Goal: Find contact information: Obtain details needed to contact an individual or organization

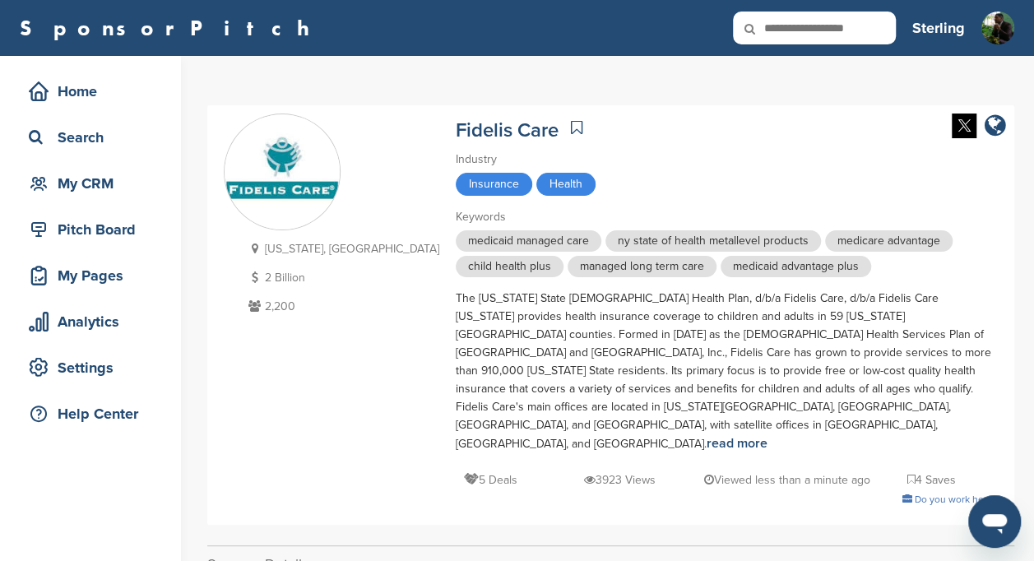
click at [808, 23] on input "text" at bounding box center [814, 28] width 163 height 33
type input "**********"
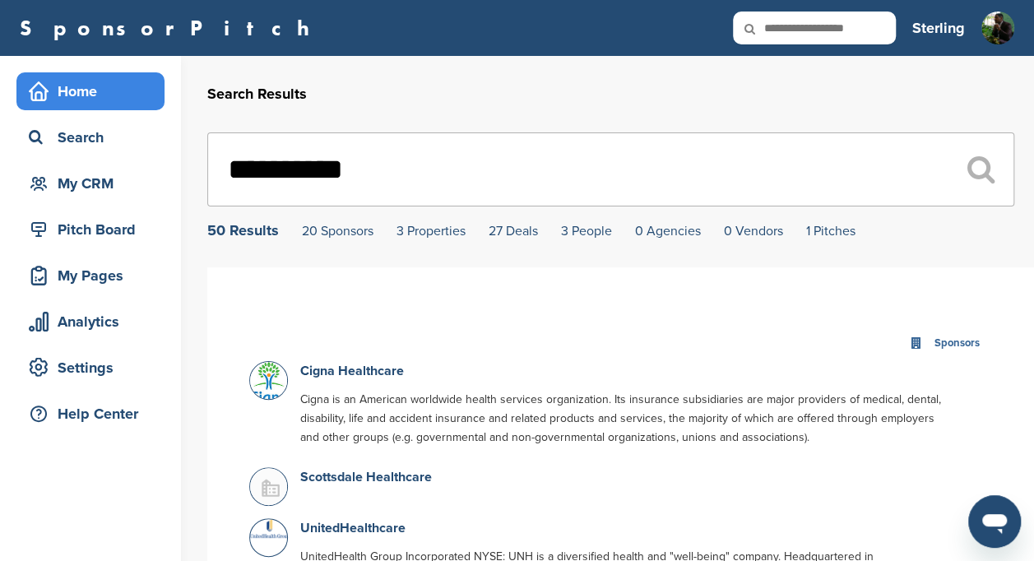
click at [46, 81] on div "Home" at bounding box center [95, 91] width 140 height 30
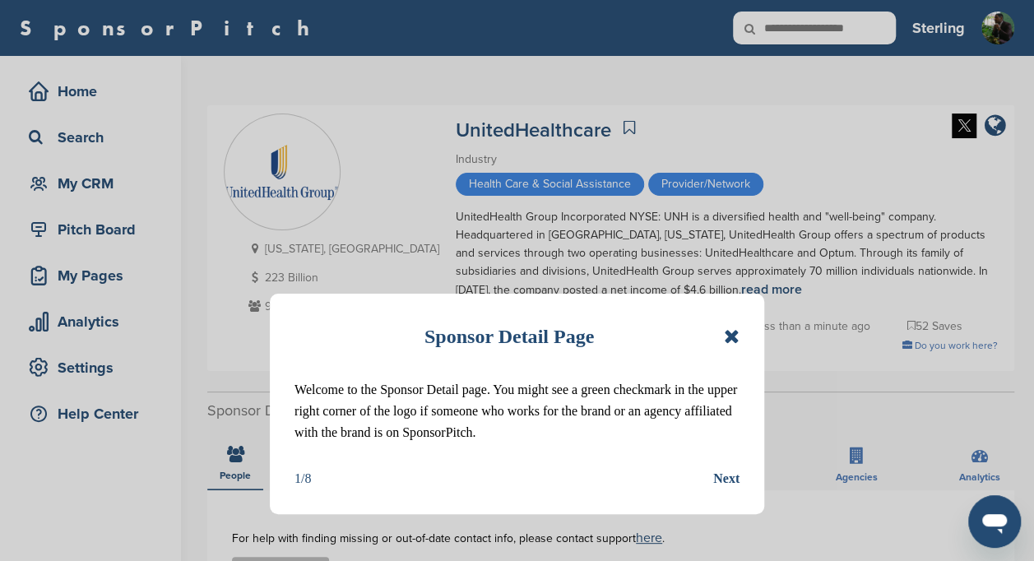
click at [728, 334] on icon at bounding box center [732, 336] width 16 height 20
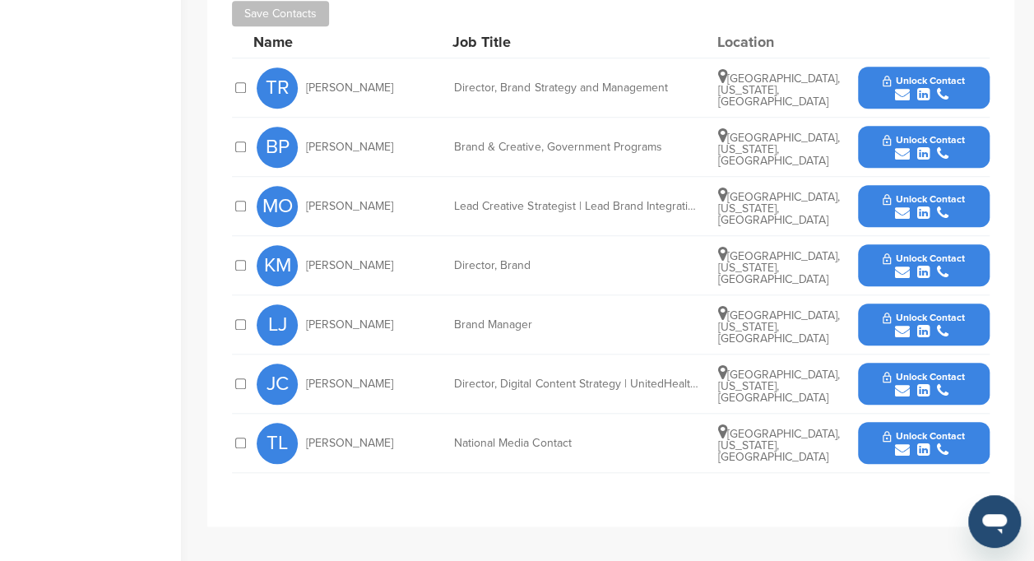
scroll to position [558, 0]
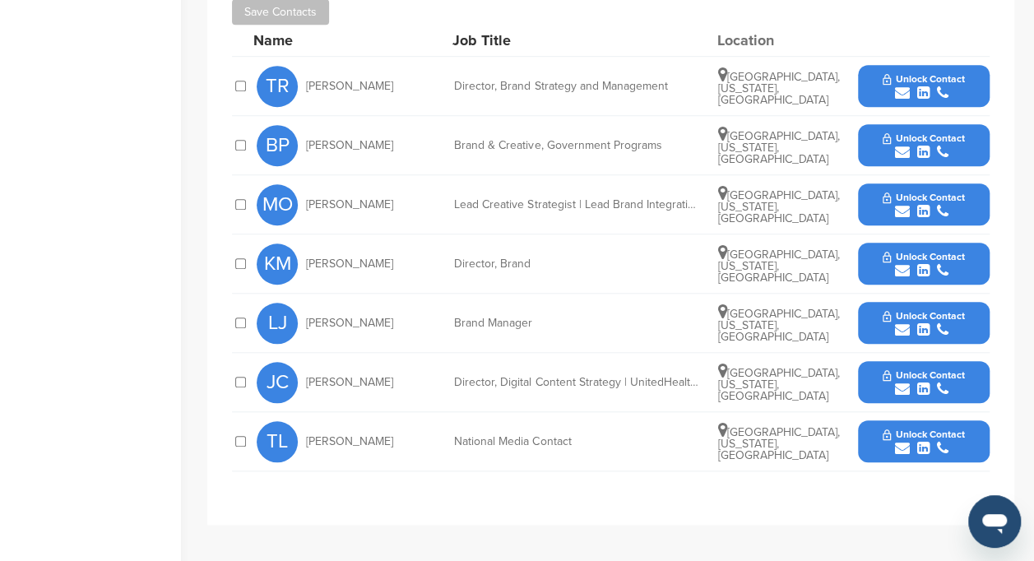
click at [896, 81] on span "Unlock Contact" at bounding box center [922, 79] width 81 height 12
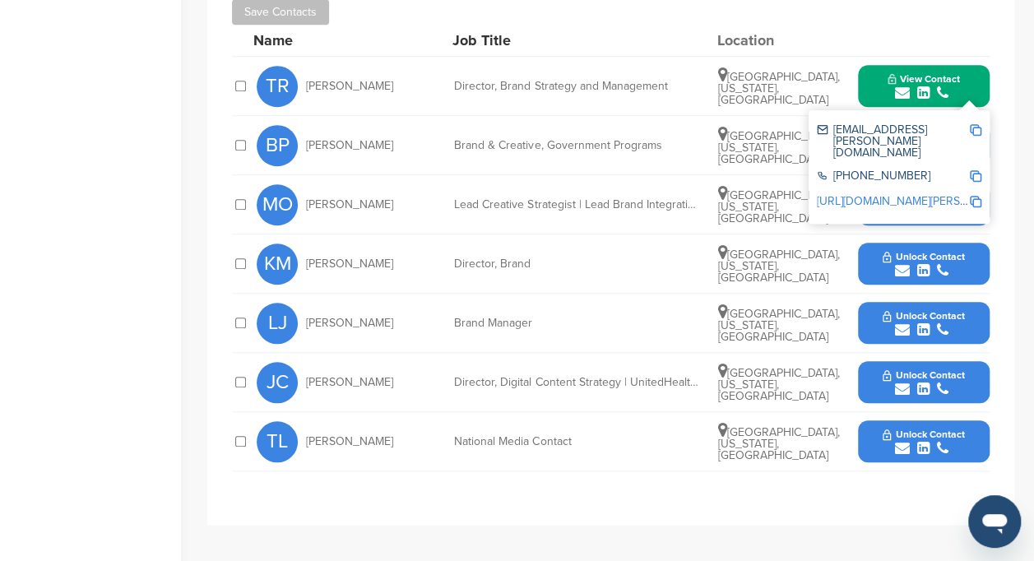
click at [973, 127] on img at bounding box center [975, 130] width 12 height 12
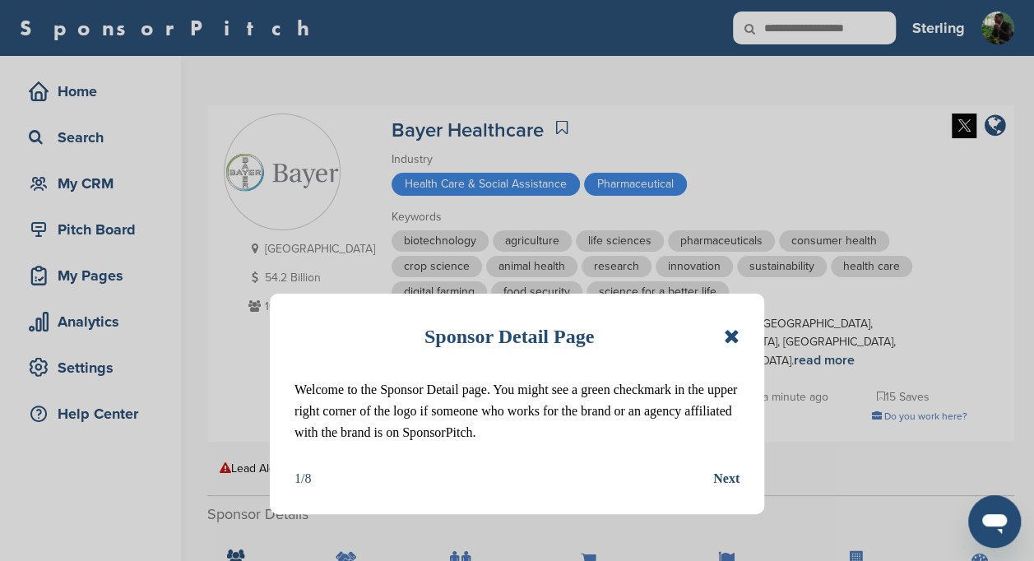
click at [728, 333] on icon at bounding box center [732, 336] width 16 height 20
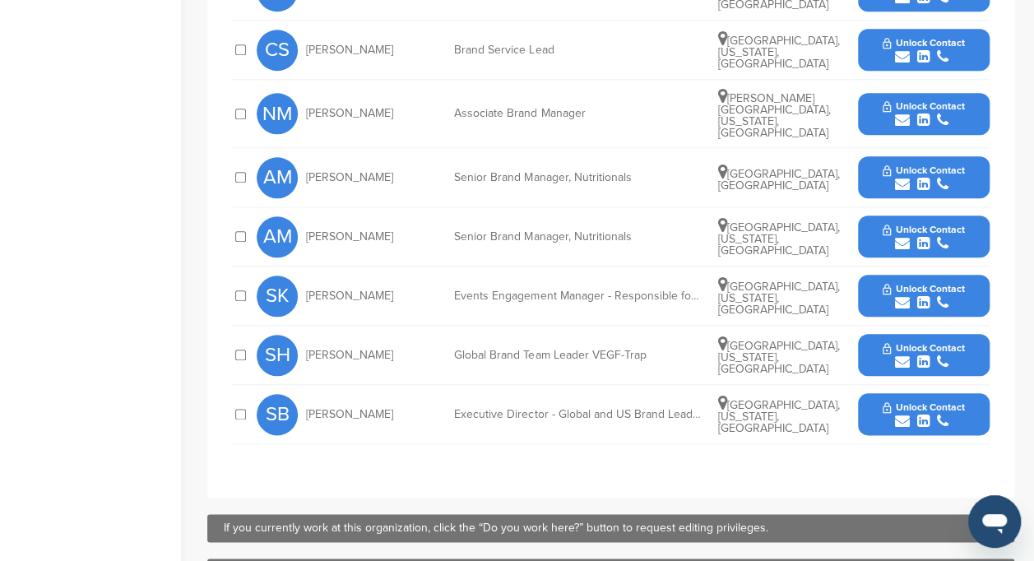
scroll to position [758, 0]
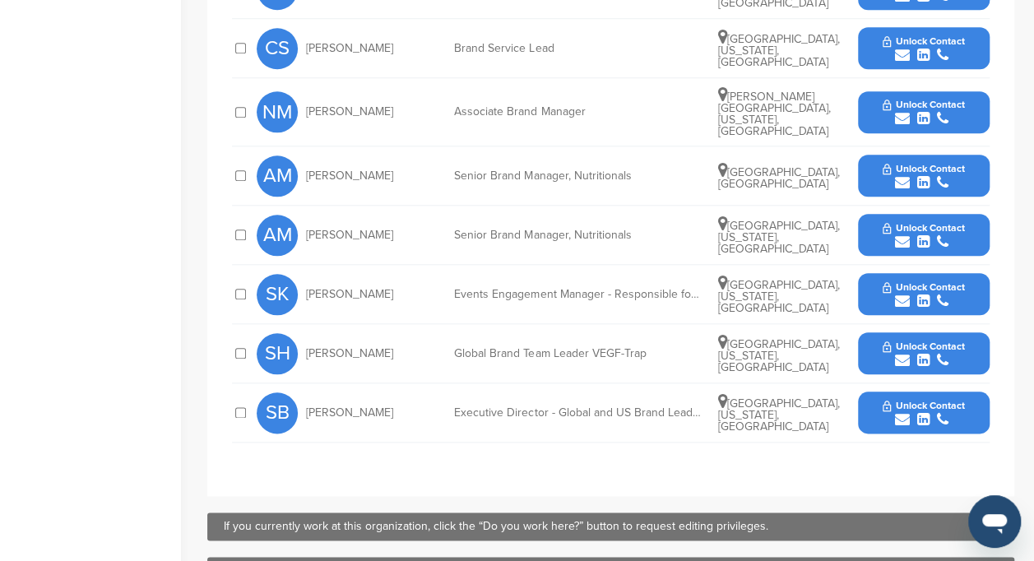
click at [924, 412] on icon "submit" at bounding box center [923, 419] width 12 height 15
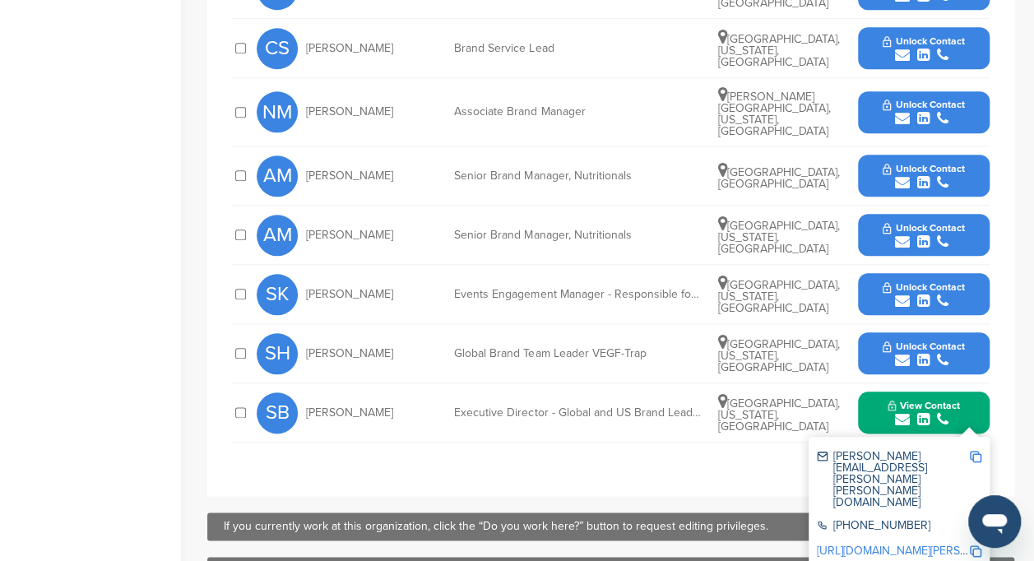
click at [976, 451] on img at bounding box center [975, 457] width 12 height 12
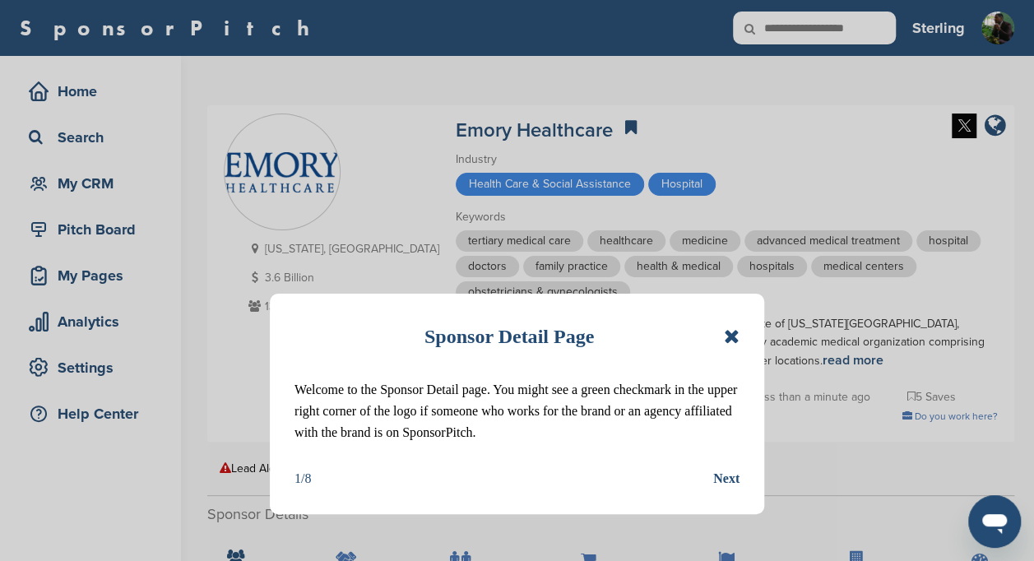
click at [736, 337] on icon at bounding box center [732, 336] width 16 height 20
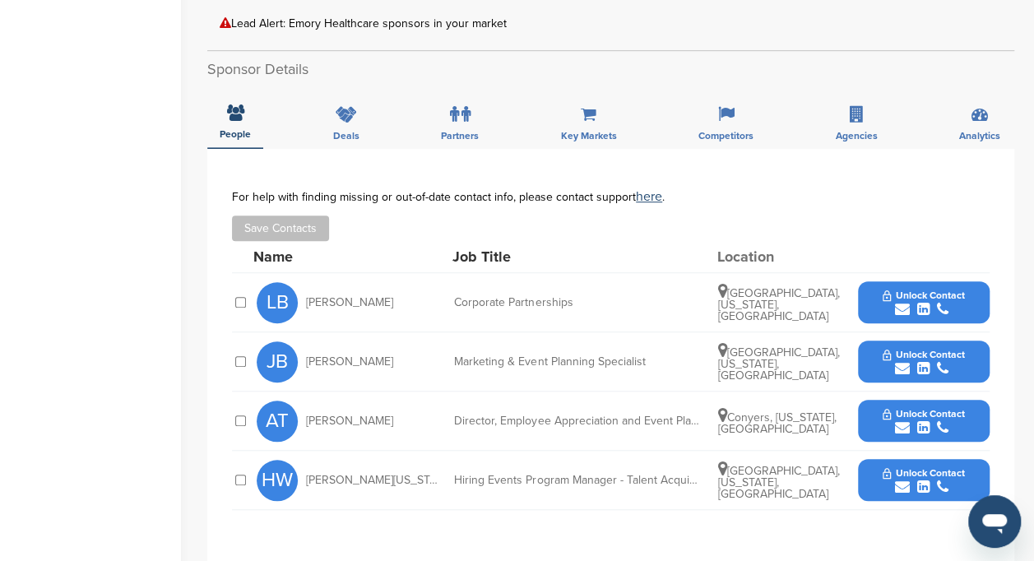
scroll to position [614, 0]
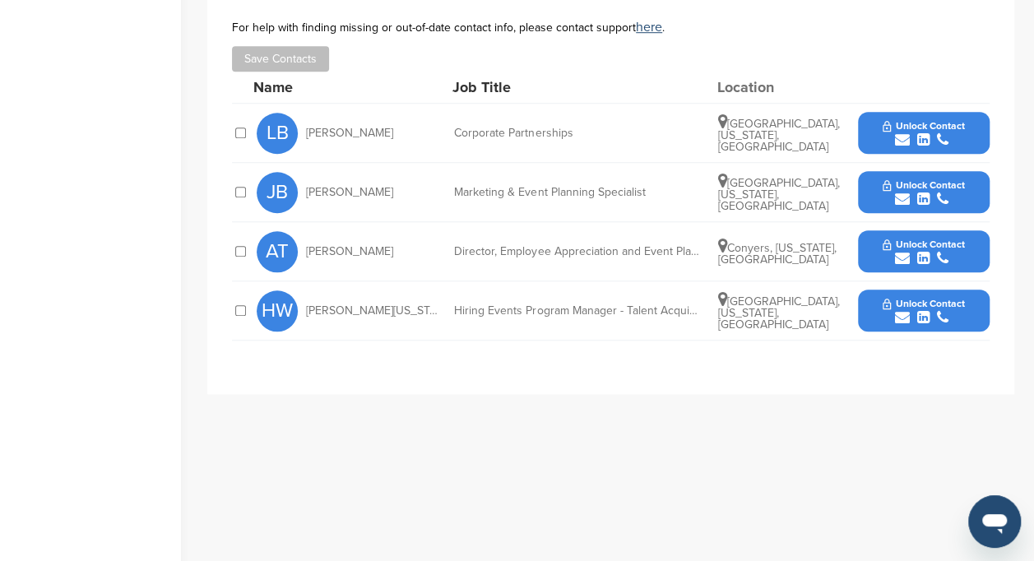
click at [900, 183] on span "Unlock Contact" at bounding box center [922, 185] width 81 height 12
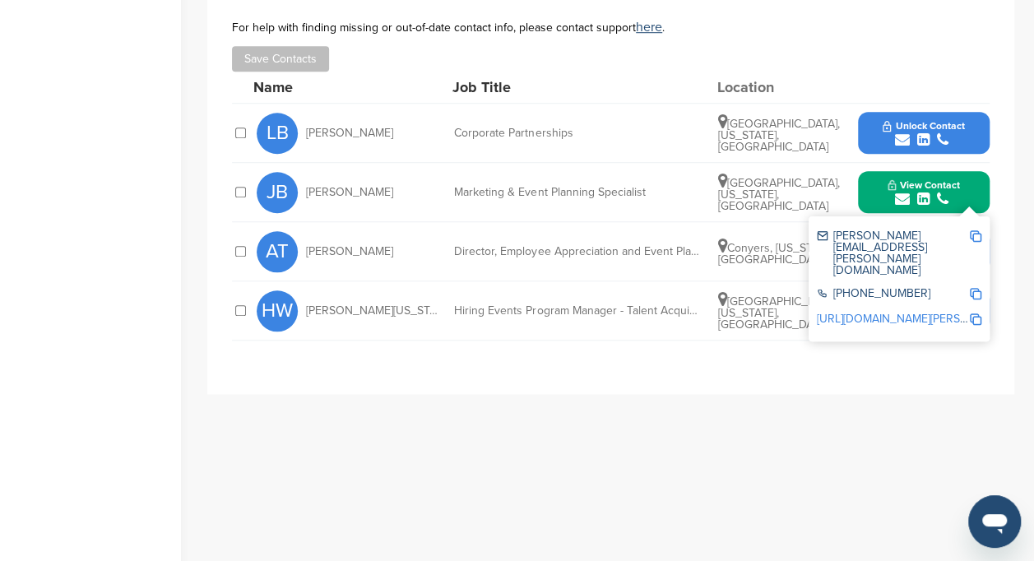
click at [972, 234] on img at bounding box center [975, 236] width 12 height 12
